Goal: Information Seeking & Learning: Learn about a topic

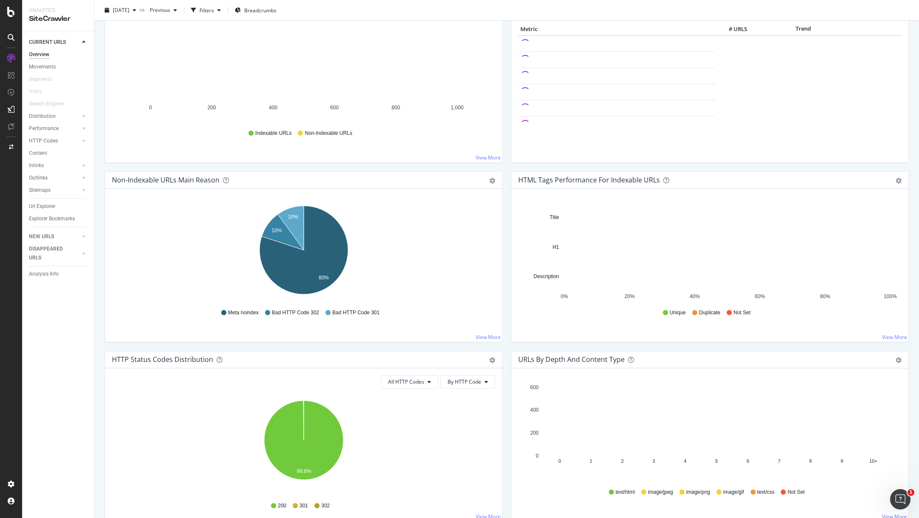
scroll to position [136, 0]
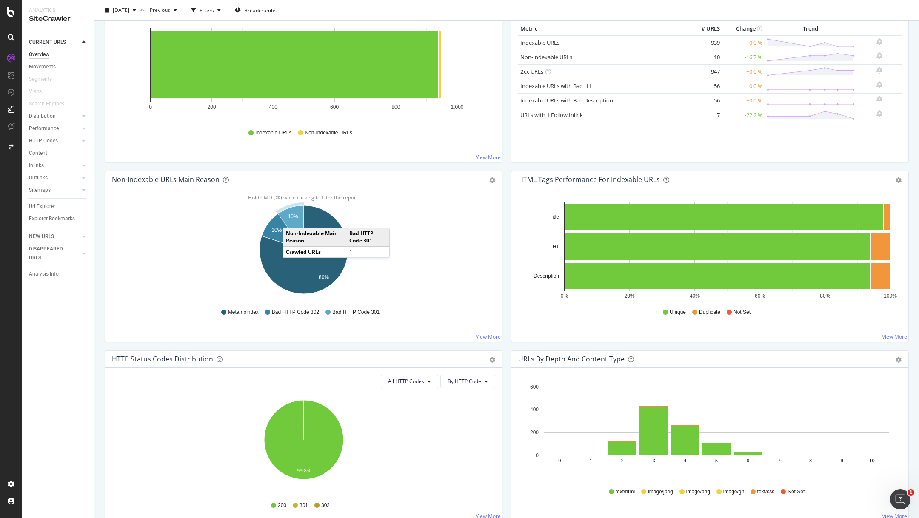
click at [291, 218] on icon "A chart." at bounding box center [291, 227] width 26 height 44
